Goal: Task Accomplishment & Management: Use online tool/utility

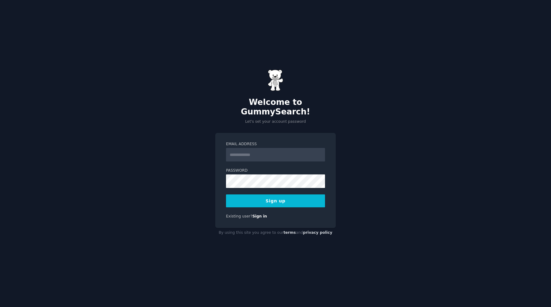
click at [248, 149] on input "Email Address" at bounding box center [275, 155] width 99 height 14
type input "**********"
click at [226, 194] on button "Sign up" at bounding box center [275, 200] width 99 height 13
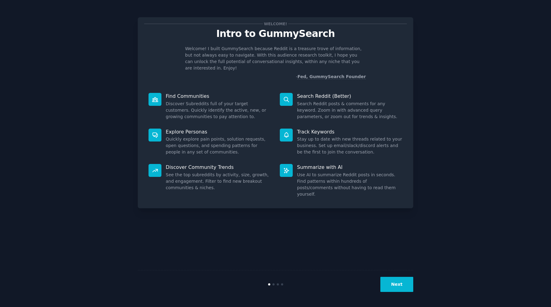
click at [393, 282] on button "Next" at bounding box center [396, 284] width 33 height 15
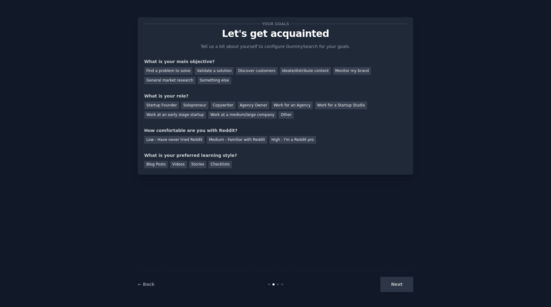
click at [393, 282] on div "Next" at bounding box center [367, 284] width 92 height 15
click at [184, 77] on div "General market research" at bounding box center [169, 81] width 51 height 8
click at [334, 71] on div "Monitor my brand" at bounding box center [352, 71] width 38 height 8
click at [220, 104] on div "Copywriter" at bounding box center [223, 105] width 25 height 8
click at [217, 140] on div "Medium - Familiar with Reddit" at bounding box center [237, 140] width 60 height 8
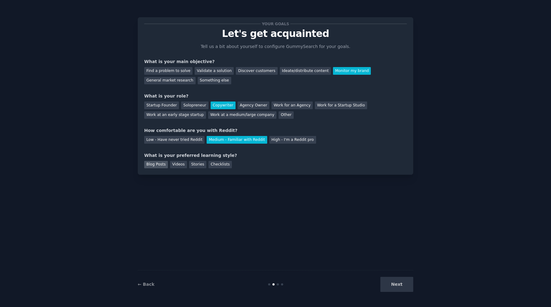
click at [164, 166] on div "Blog Posts" at bounding box center [156, 165] width 24 height 8
click at [196, 166] on div "Stories" at bounding box center [197, 165] width 17 height 8
click at [399, 286] on button "Next" at bounding box center [396, 284] width 33 height 15
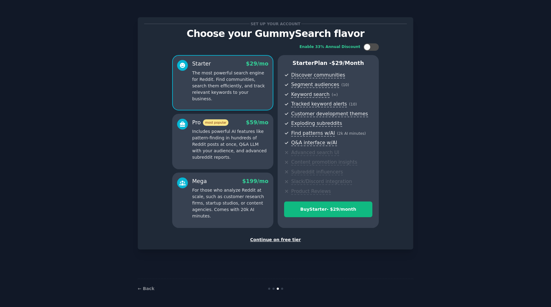
click at [288, 239] on div "Continue on free tier" at bounding box center [275, 239] width 262 height 6
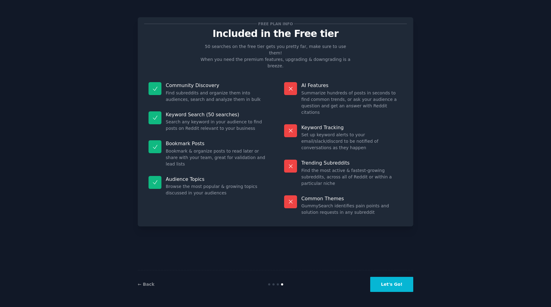
click at [407, 281] on button "Let's Go!" at bounding box center [391, 284] width 43 height 15
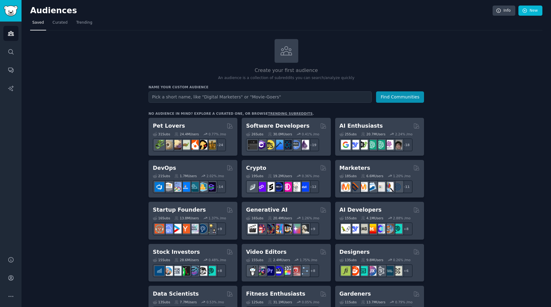
click at [311, 95] on input "text" at bounding box center [259, 96] width 223 height 11
type input "vapi ai"
click at [376, 91] on button "Find Communities" at bounding box center [400, 96] width 48 height 11
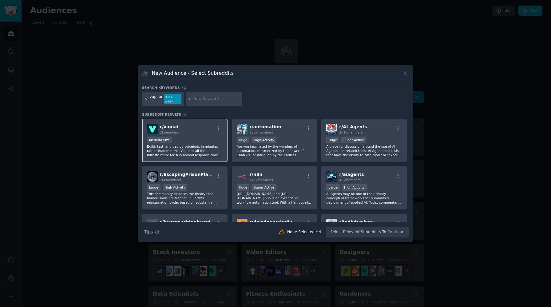
click at [216, 144] on p "Build, test, and deploy voicebots in minutes rather than months. Vapi has all t…" at bounding box center [185, 150] width 76 height 13
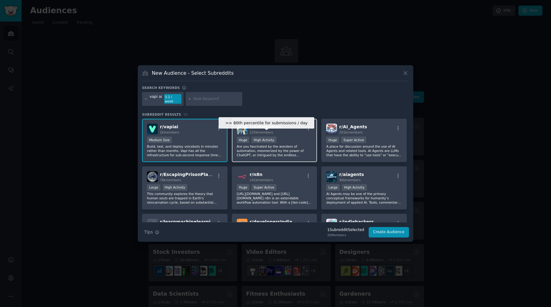
click at [263, 140] on div "High Activity" at bounding box center [263, 139] width 25 height 6
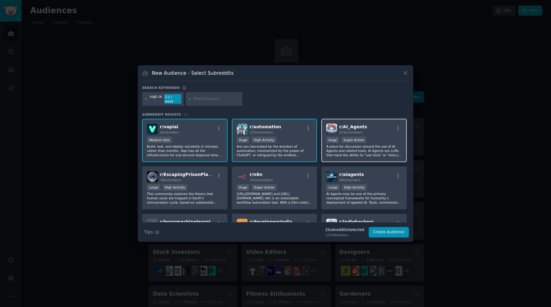
click at [360, 149] on p "A place for discussion around the use of AI Agents and related tools. AI Agents…" at bounding box center [364, 150] width 76 height 13
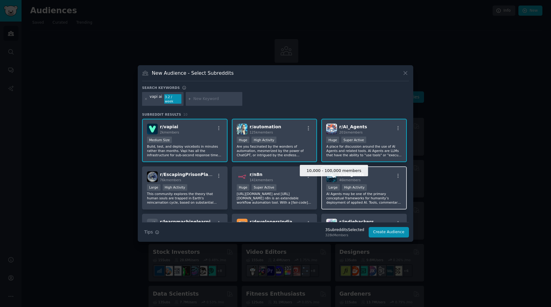
click at [329, 184] on div "Large" at bounding box center [333, 187] width 14 height 6
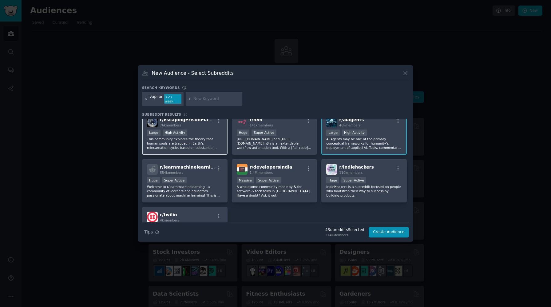
scroll to position [56, 0]
click at [268, 139] on p "https://n8n.io/ and https://github.com/n8n-io/n8n n8n is an extendable workflow…" at bounding box center [275, 142] width 76 height 13
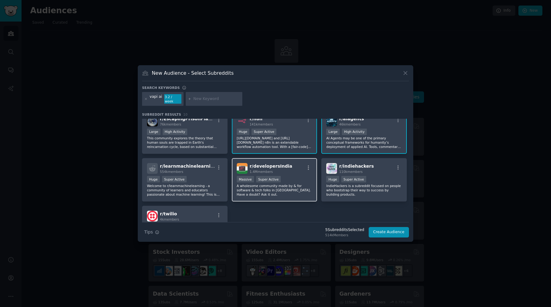
click at [268, 158] on div "r/ developersIndia 1.4M members >= 95th percentile for submissions / day Massiv…" at bounding box center [274, 179] width 85 height 43
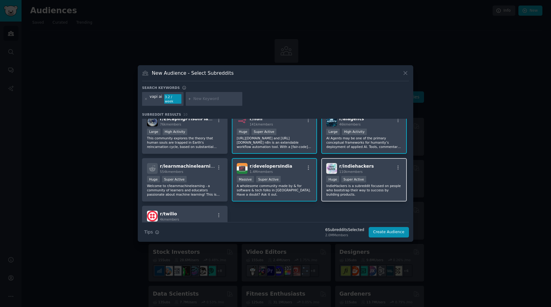
click at [353, 169] on div "110k members" at bounding box center [356, 171] width 35 height 4
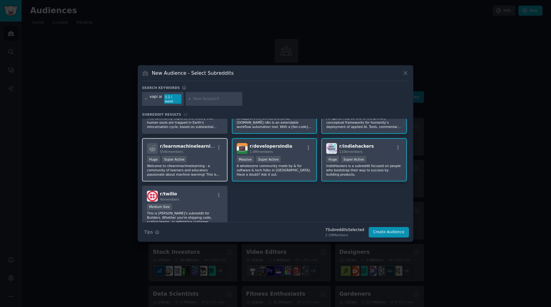
scroll to position [83, 0]
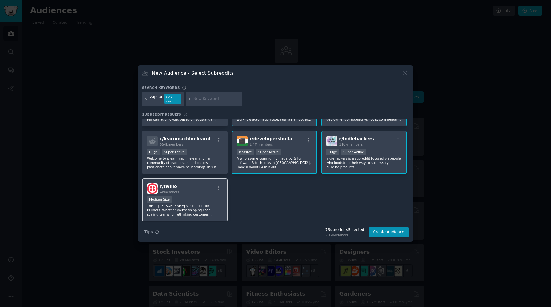
click at [218, 190] on div "r/ twilio 4k members" at bounding box center [185, 188] width 76 height 11
click at [394, 233] on button "Create Audience" at bounding box center [388, 232] width 41 height 10
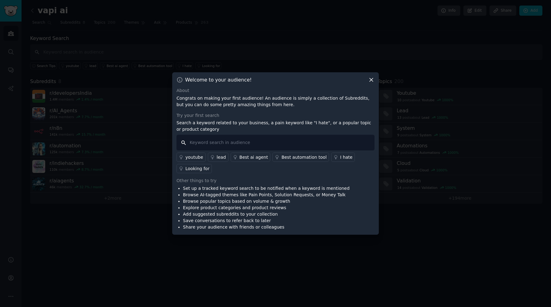
click at [259, 140] on input "text" at bounding box center [275, 143] width 198 height 16
click at [228, 181] on div "Other things to try" at bounding box center [275, 180] width 198 height 6
click at [221, 205] on li "Explore product categories and product reviews" at bounding box center [266, 207] width 167 height 6
click at [336, 140] on input "text" at bounding box center [275, 143] width 198 height 16
type input "hate"
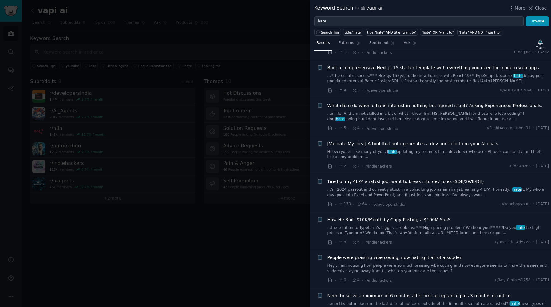
scroll to position [95, 0]
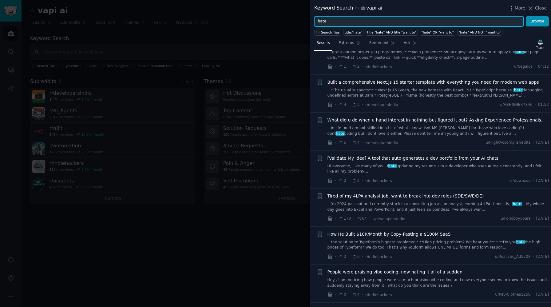
click at [343, 18] on input "hate" at bounding box center [418, 21] width 209 height 10
click at [525, 16] on button "Browse" at bounding box center [536, 21] width 23 height 10
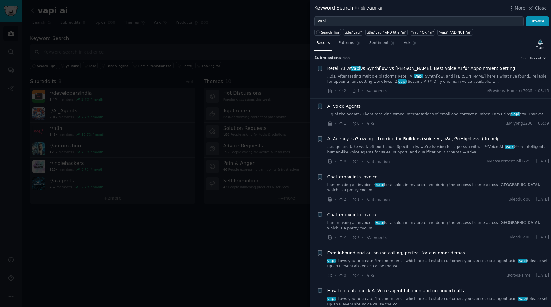
click at [458, 114] on link "...g of the agents? I kept receiving wrong interpretations of email and contact…" at bounding box center [438, 115] width 222 height 6
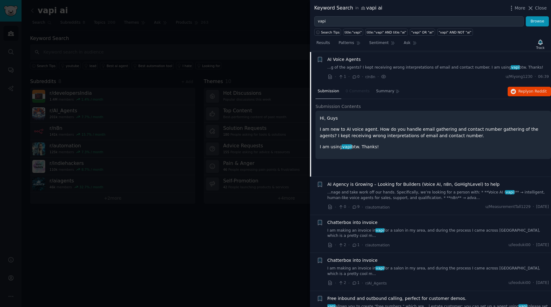
scroll to position [48, 0]
click at [388, 126] on p "I am new to AI voice agent. How do you handle email gathering and contact numbe…" at bounding box center [433, 131] width 227 height 13
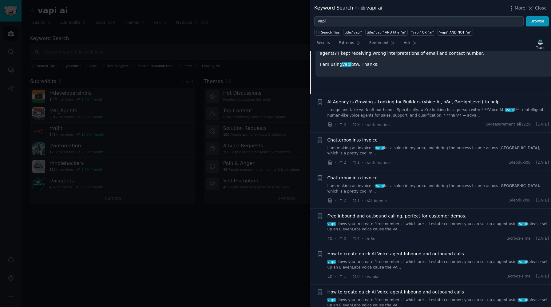
scroll to position [132, 0]
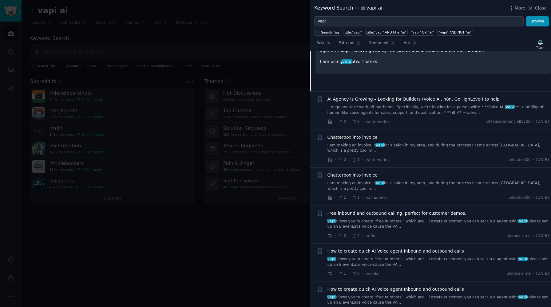
click at [388, 151] on link "I am making an invoice in vapi for a salon in my area, and during the process I…" at bounding box center [438, 148] width 222 height 11
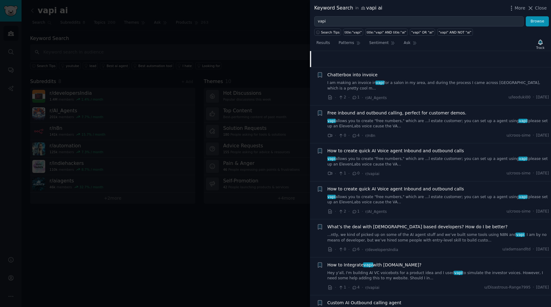
scroll to position [232, 0]
click at [402, 85] on link "I am making an invoice in vapi for a salon in my area, and during the process I…" at bounding box center [438, 85] width 222 height 11
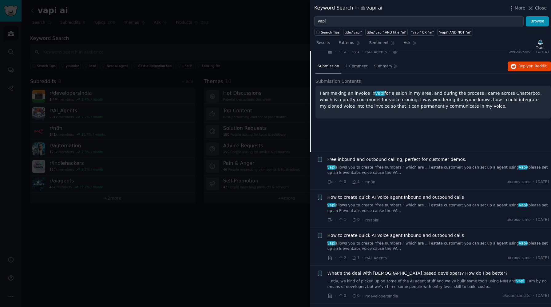
scroll to position [224, 0]
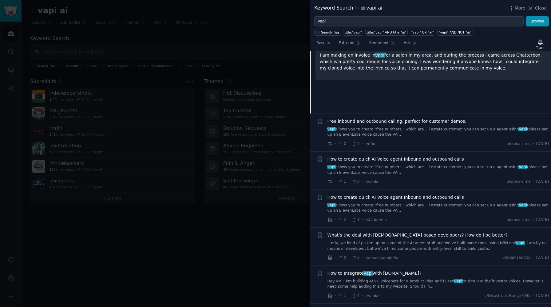
click at [410, 137] on link "vapi allows you to create "free numbers," which are ...l estate customer; you c…" at bounding box center [438, 132] width 222 height 11
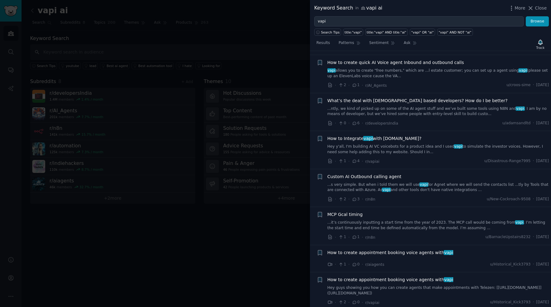
scroll to position [604, 0]
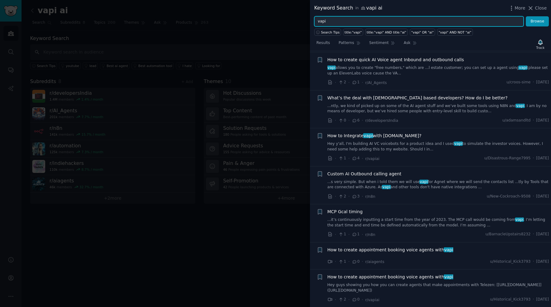
click at [387, 23] on input "vapi" at bounding box center [418, 21] width 209 height 10
click at [525, 16] on button "Browse" at bounding box center [536, 21] width 23 height 10
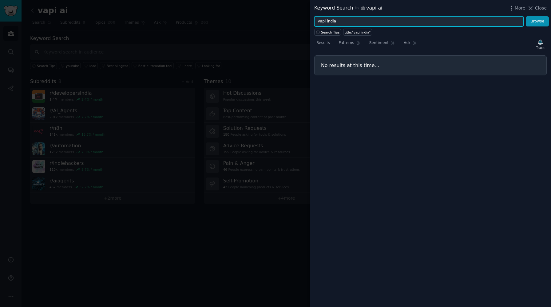
click at [321, 21] on input "vapi india" at bounding box center [418, 21] width 209 height 10
type input "india"
click at [525, 16] on button "Browse" at bounding box center [536, 21] width 23 height 10
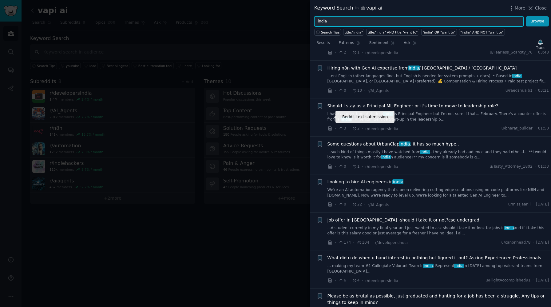
scroll to position [83, 0]
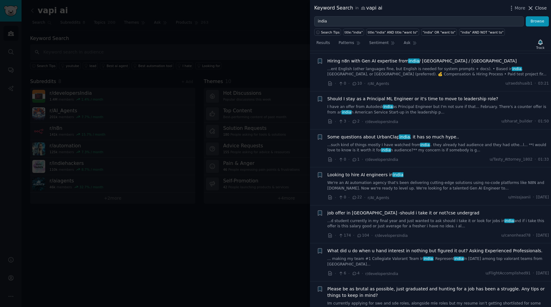
click at [537, 6] on span "Close" at bounding box center [541, 8] width 12 height 6
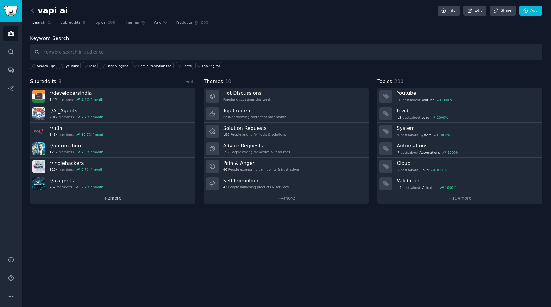
click at [108, 197] on link "+ 2 more" at bounding box center [112, 198] width 165 height 11
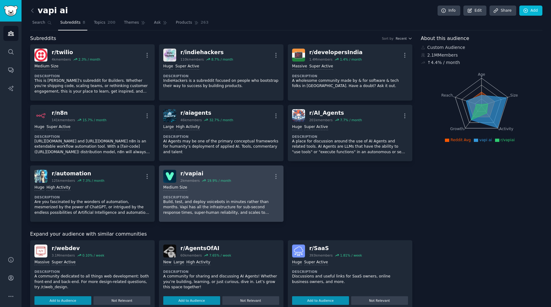
click at [204, 175] on div "r/ vapiai" at bounding box center [205, 174] width 51 height 8
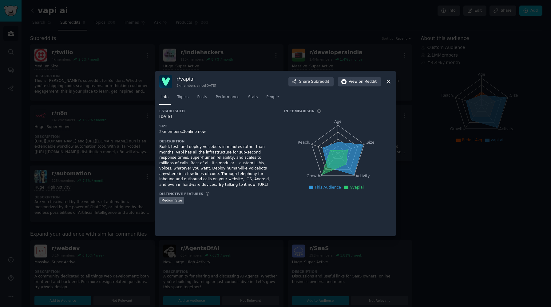
click at [112, 105] on div at bounding box center [275, 153] width 551 height 307
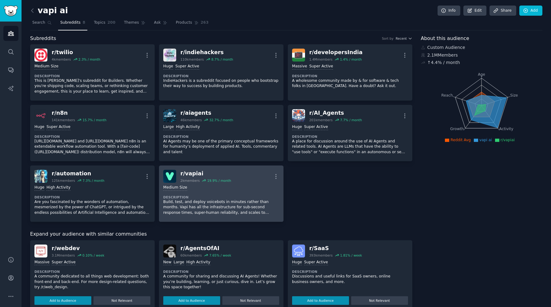
click at [176, 169] on link "r/ vapiai 2k members 19.9 % / month More Medium Size Description Build, test, a…" at bounding box center [221, 193] width 124 height 56
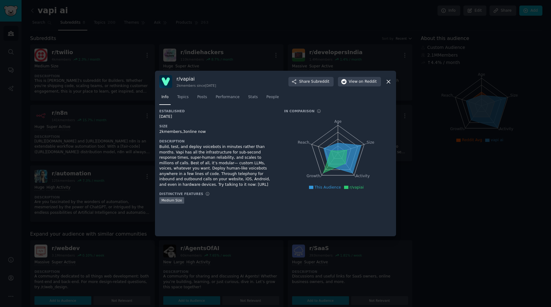
click at [96, 160] on div at bounding box center [275, 153] width 551 height 307
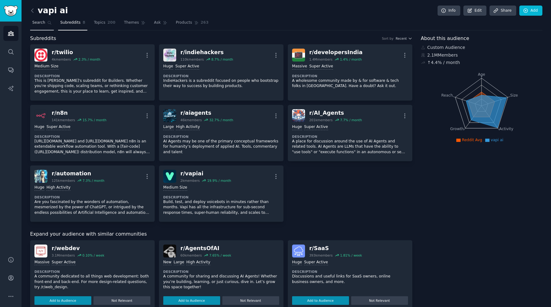
click at [30, 18] on link "Search" at bounding box center [42, 24] width 24 height 13
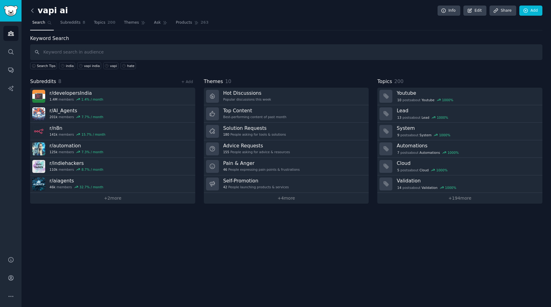
click at [32, 13] on icon at bounding box center [32, 10] width 6 height 6
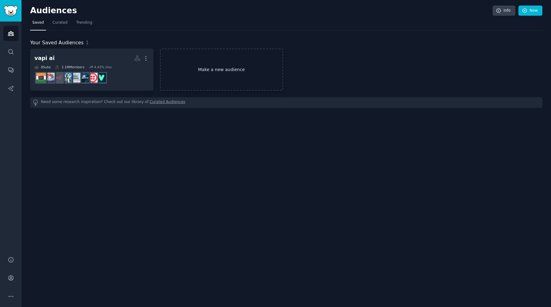
click at [218, 64] on link "Make a new audience" at bounding box center [221, 70] width 123 height 42
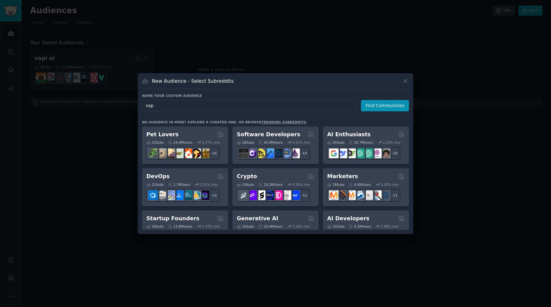
type input "vapi"
click button "Find Communities" at bounding box center [385, 105] width 48 height 11
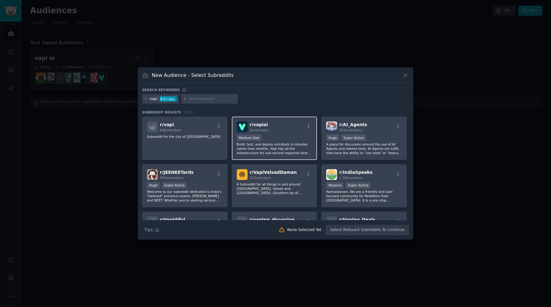
click at [270, 143] on p "Build, test, and deploy voicebots in minutes rather than months. Vapi has all t…" at bounding box center [275, 148] width 76 height 13
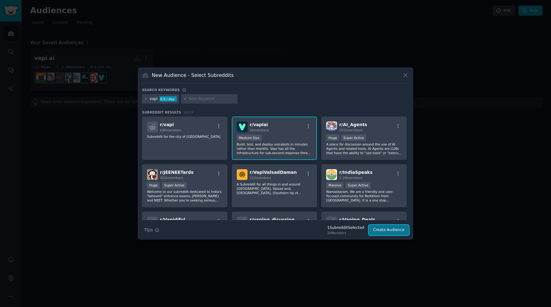
click at [381, 232] on button "Create Audience" at bounding box center [388, 230] width 41 height 10
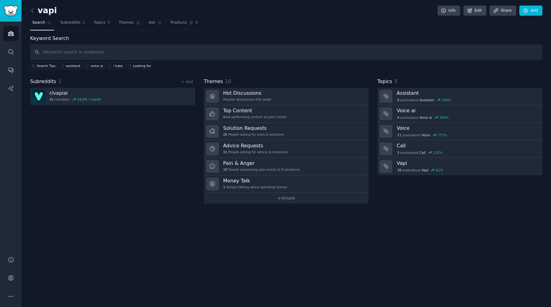
click at [152, 170] on div "Subreddits 1 + Add r/ vapiai 2k members 19.9 % / month" at bounding box center [112, 141] width 165 height 126
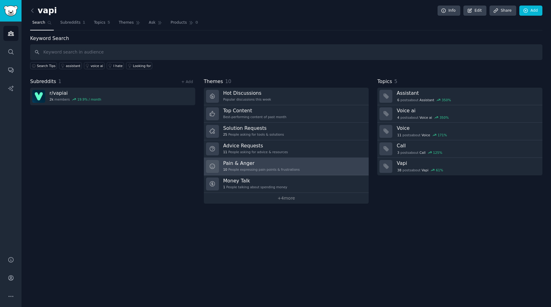
click at [229, 164] on h3 "Pain & Anger" at bounding box center [261, 163] width 77 height 6
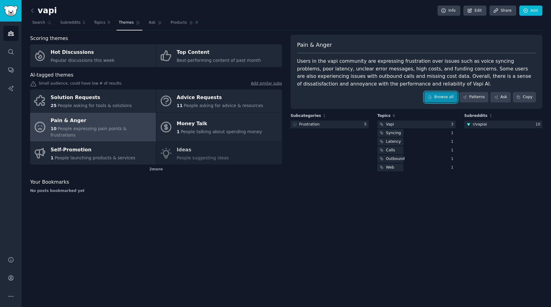
click at [441, 96] on link "Browse all" at bounding box center [440, 97] width 33 height 10
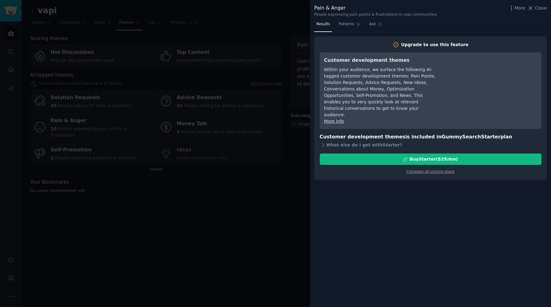
click at [118, 115] on div at bounding box center [275, 153] width 551 height 307
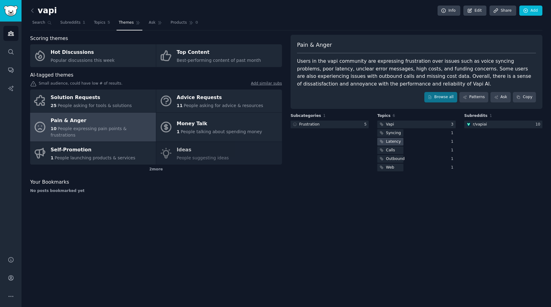
click at [391, 143] on div "Latency" at bounding box center [393, 142] width 15 height 6
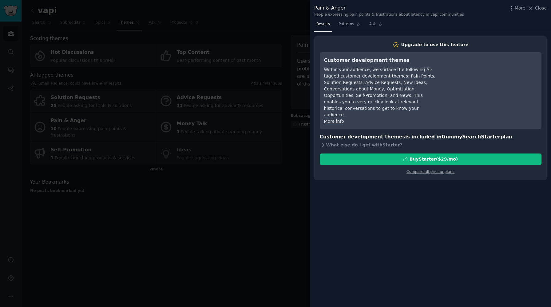
click at [261, 190] on div at bounding box center [275, 153] width 551 height 307
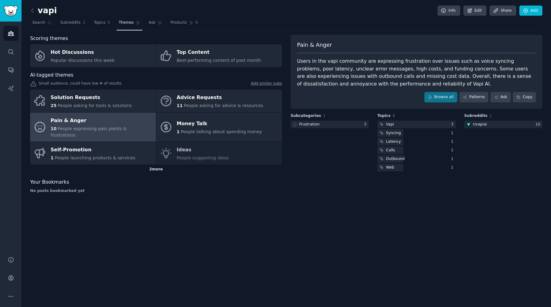
click at [279, 164] on div "2 more" at bounding box center [156, 169] width 252 height 10
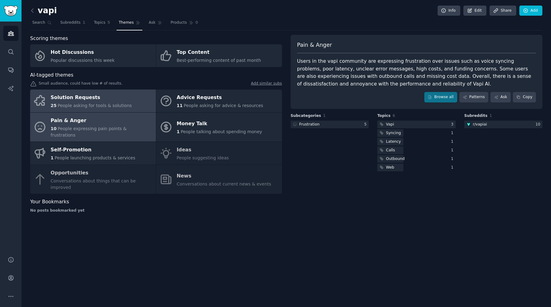
click at [119, 96] on div "Solution Requests" at bounding box center [91, 98] width 81 height 10
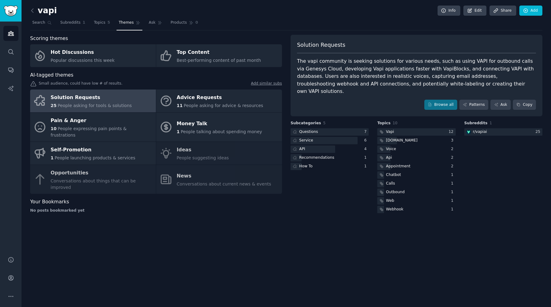
click at [36, 14] on link at bounding box center [34, 11] width 8 height 10
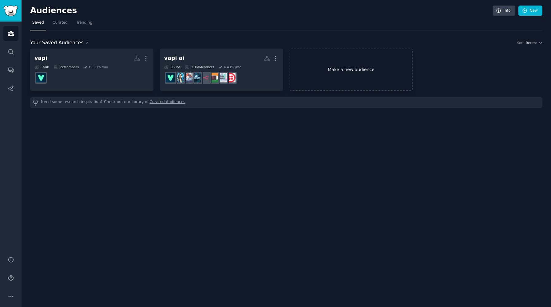
click at [344, 65] on link "Make a new audience" at bounding box center [350, 70] width 123 height 42
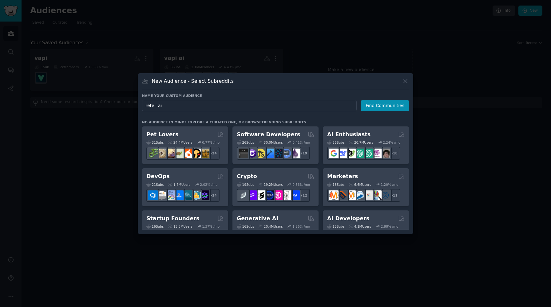
type input "retell ai"
click at [403, 111] on div "Name your custom audience Audience Name retell ai Find Communities No audience …" at bounding box center [275, 161] width 267 height 136
click at [402, 110] on button "Find Communities" at bounding box center [385, 105] width 48 height 11
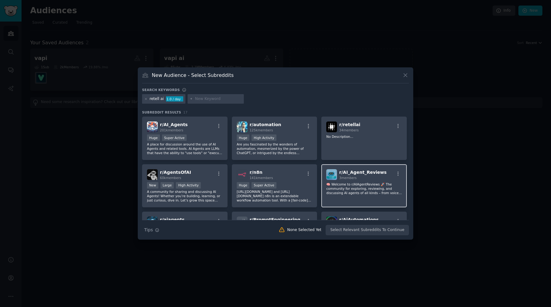
click at [339, 179] on span "3 members" at bounding box center [348, 178] width 18 height 4
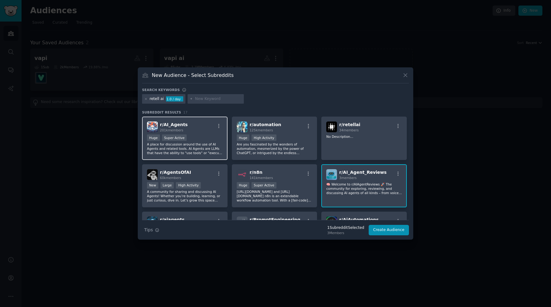
click at [194, 148] on p "A place for discussion around the use of AI Agents and related tools. AI Agents…" at bounding box center [185, 148] width 76 height 13
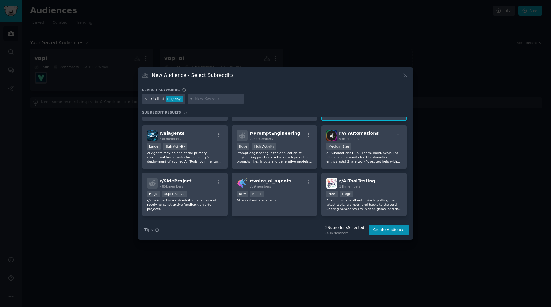
scroll to position [99, 0]
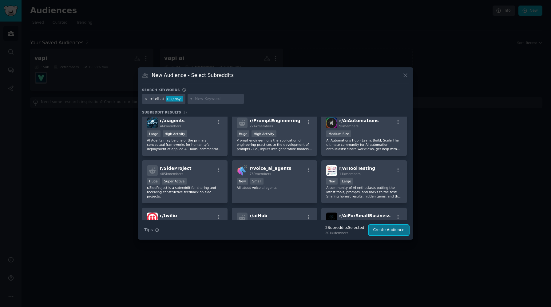
click at [396, 229] on button "Create Audience" at bounding box center [388, 230] width 41 height 10
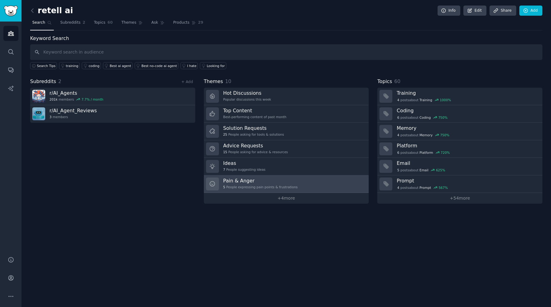
click at [272, 182] on h3 "Pain & Anger" at bounding box center [260, 180] width 74 height 6
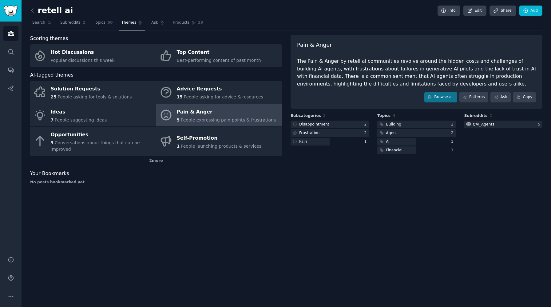
click at [244, 197] on div "retell ai Info Edit Share Add Search Subreddits 2 Topics 60 Themes Ask Products…" at bounding box center [286, 153] width 529 height 307
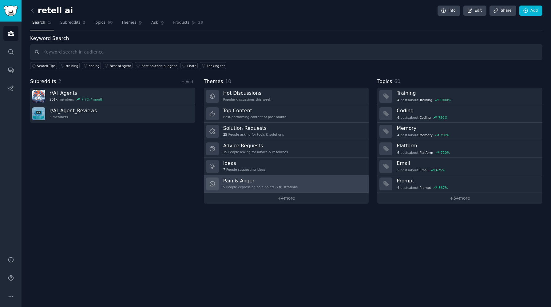
click at [311, 186] on link "Pain & Anger 5 People expressing pain points & frustrations" at bounding box center [286, 184] width 165 height 18
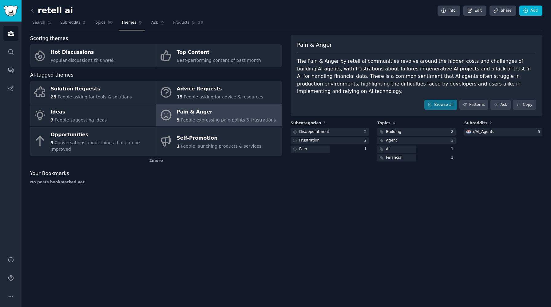
click at [410, 234] on div "retell ai Info Edit Share Add Search Subreddits 2 Topics 60 Themes Ask Products…" at bounding box center [286, 153] width 529 height 307
